Goal: Find specific page/section: Find specific page/section

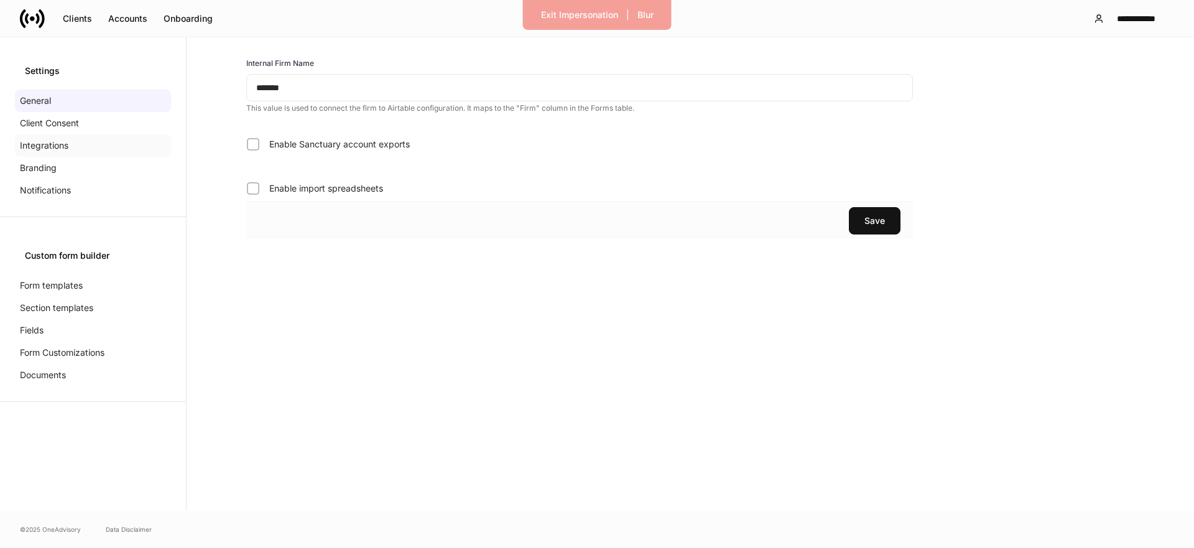
click at [43, 143] on p "Integrations" at bounding box center [44, 145] width 49 height 12
